Goal: Information Seeking & Learning: Learn about a topic

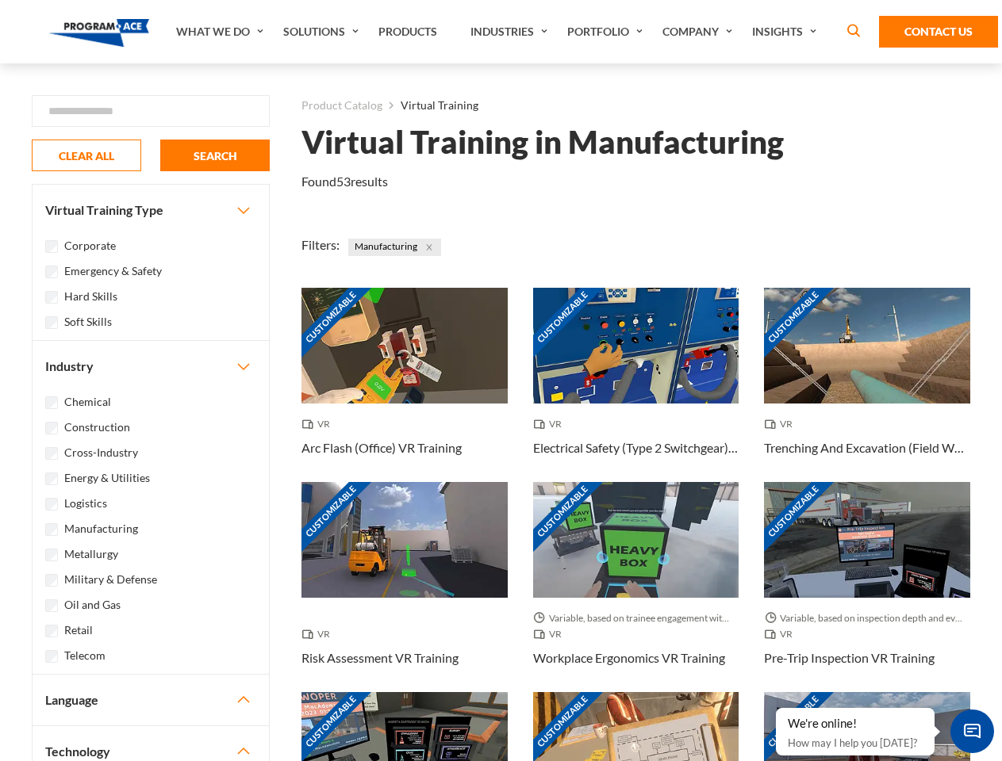
click at [221, 32] on link "What We Do" at bounding box center [221, 31] width 107 height 63
click at [323, 32] on link "Solutions" at bounding box center [322, 31] width 95 height 63
click at [511, 32] on link "Industries" at bounding box center [510, 31] width 97 height 63
click at [700, 32] on link "Company" at bounding box center [699, 31] width 90 height 63
click at [787, 32] on link "Insights" at bounding box center [786, 31] width 84 height 63
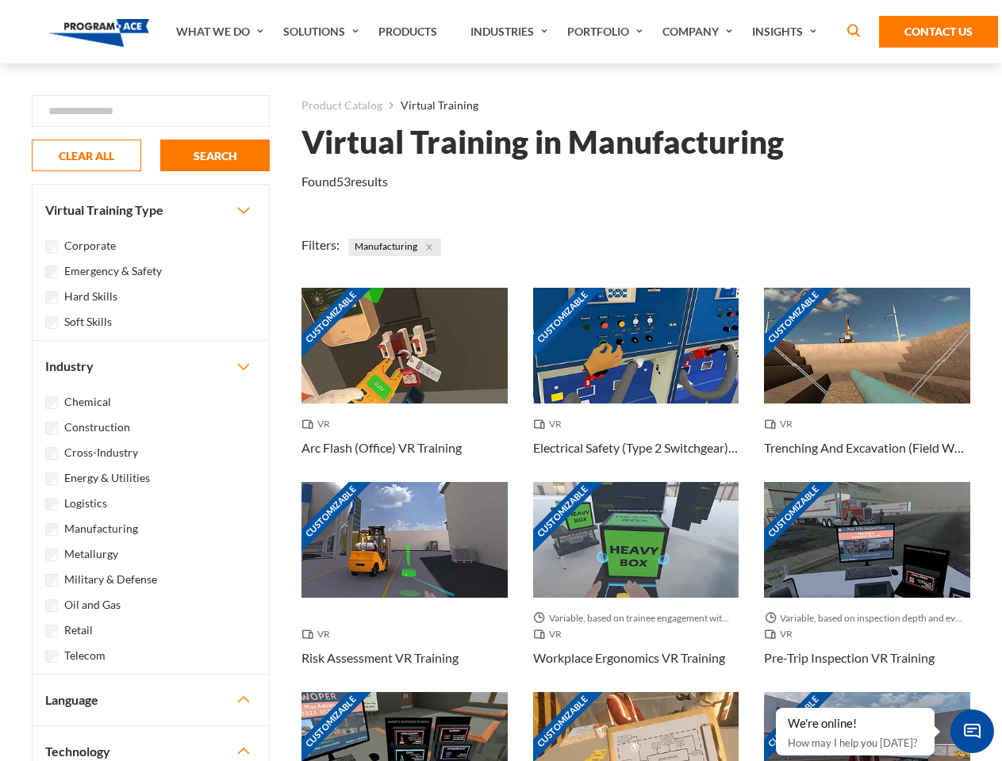
click at [0, 0] on div "Blog White Papers News" at bounding box center [0, 0] width 0 height 0
click at [0, 0] on strong "How Virtual Learning Can Enhance Workforce Productivity: A Guide for L&D Manage…" at bounding box center [0, 0] width 0 height 0
click at [972, 731] on span "Minimize live chat window" at bounding box center [972, 732] width 58 height 58
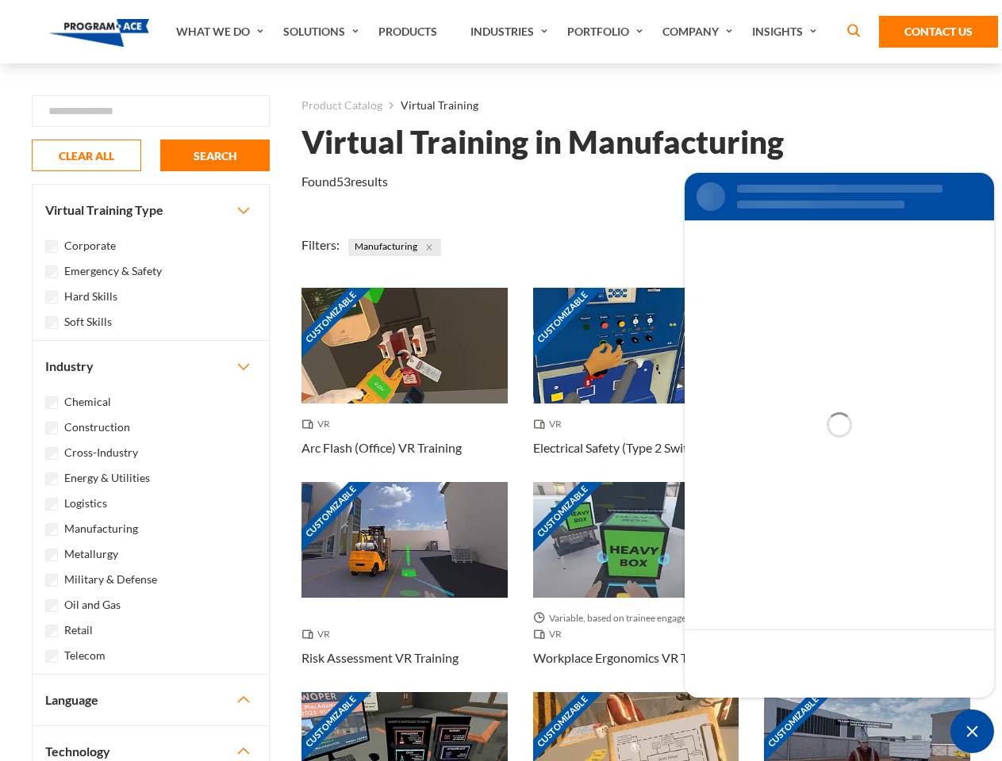
click at [776, 709] on div "Customizable" at bounding box center [867, 750] width 206 height 116
